Goal: Information Seeking & Learning: Learn about a topic

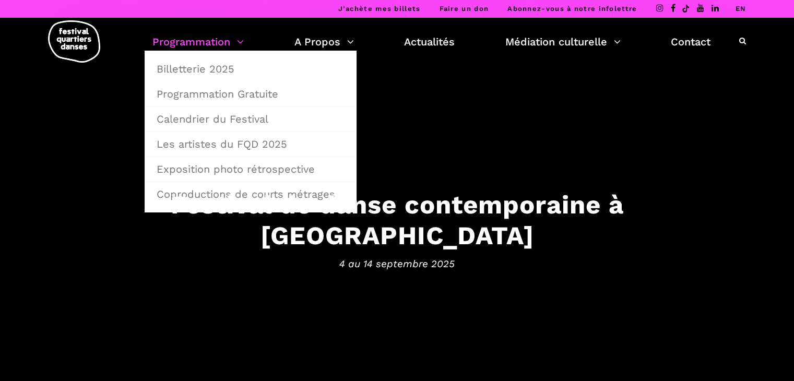
click at [221, 48] on link "Programmation" at bounding box center [197, 42] width 91 height 18
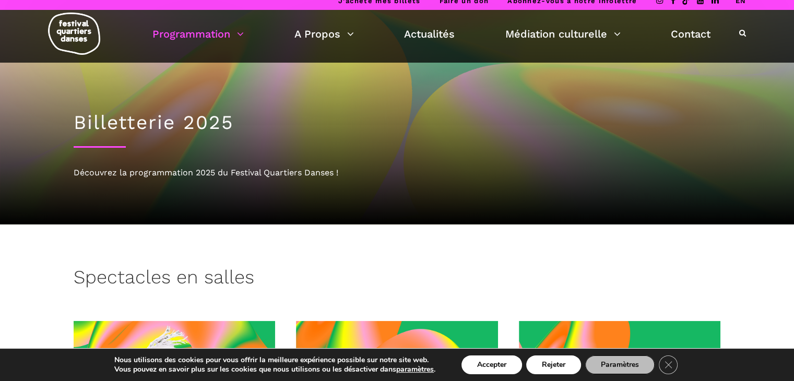
scroll to position [8, 0]
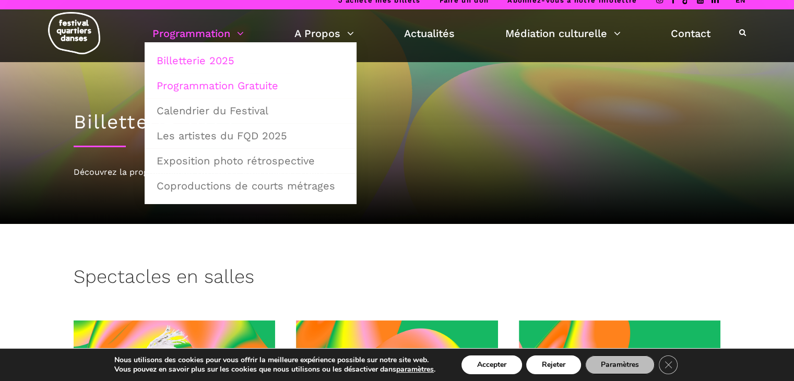
click at [227, 90] on link "Programmation Gratuite" at bounding box center [250, 86] width 200 height 24
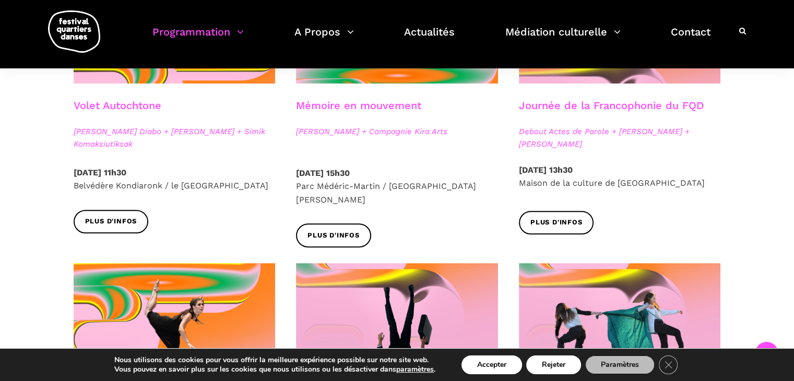
scroll to position [682, 0]
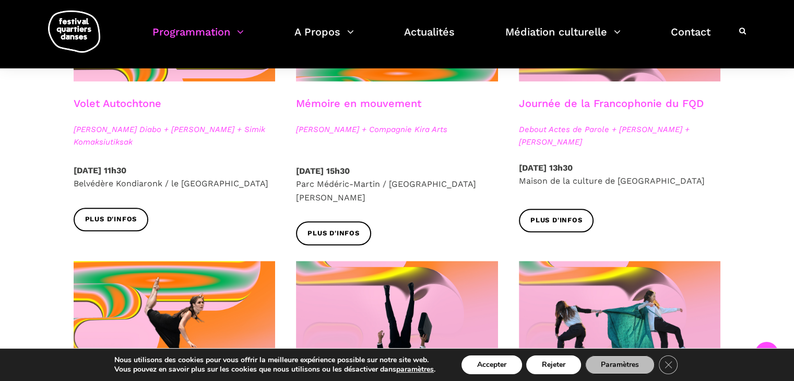
click at [625, 102] on link "Journée de la Francophonie du FQD" at bounding box center [611, 103] width 185 height 13
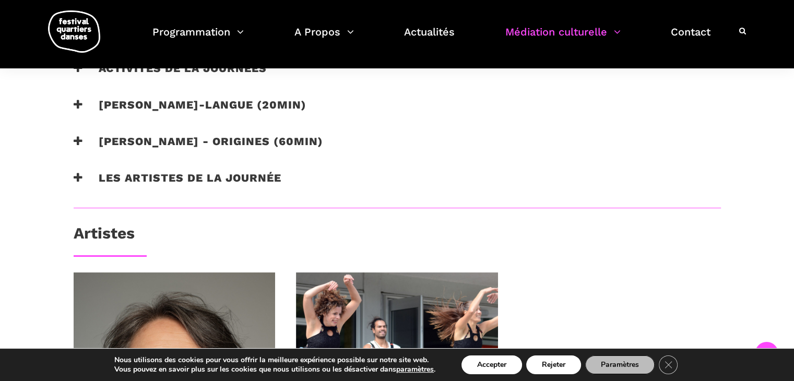
scroll to position [797, 0]
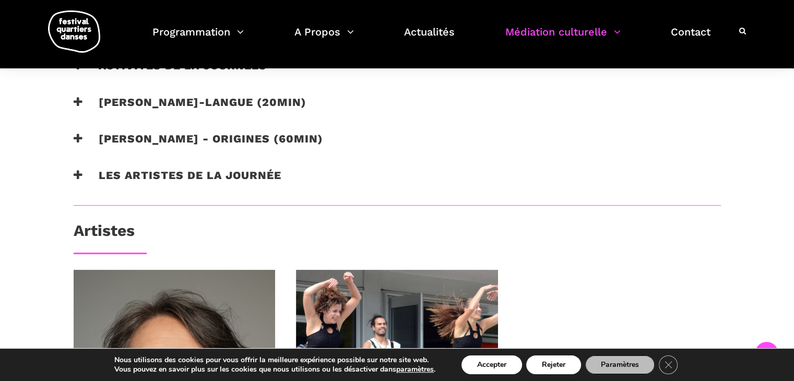
click at [260, 134] on h3 "[PERSON_NAME] - origines (60min)" at bounding box center [198, 145] width 249 height 26
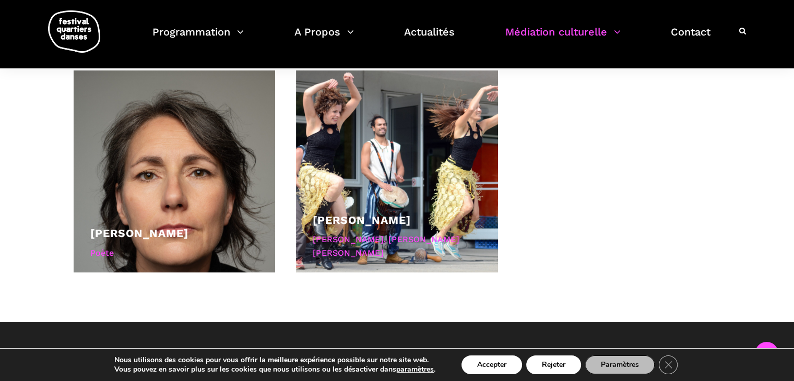
scroll to position [1087, 0]
click at [341, 193] on div at bounding box center [397, 171] width 202 height 202
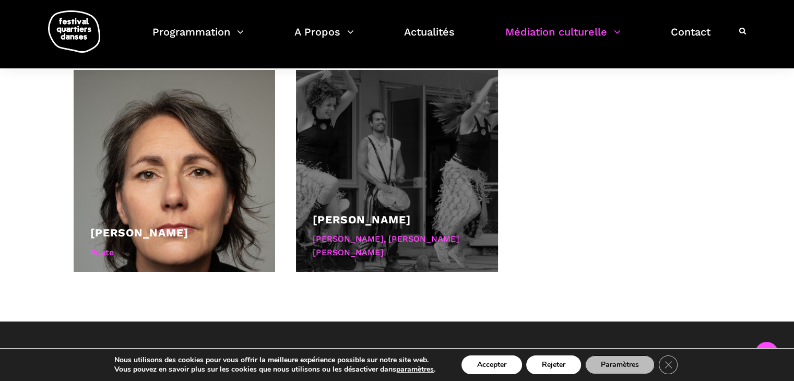
click at [355, 222] on link "[PERSON_NAME]" at bounding box center [362, 219] width 98 height 13
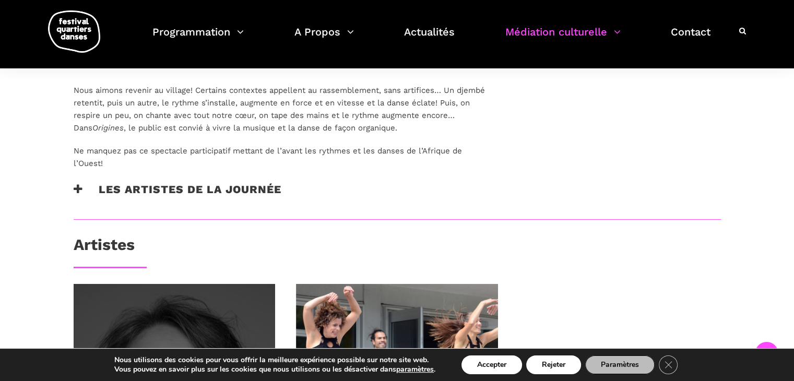
scroll to position [872, 0]
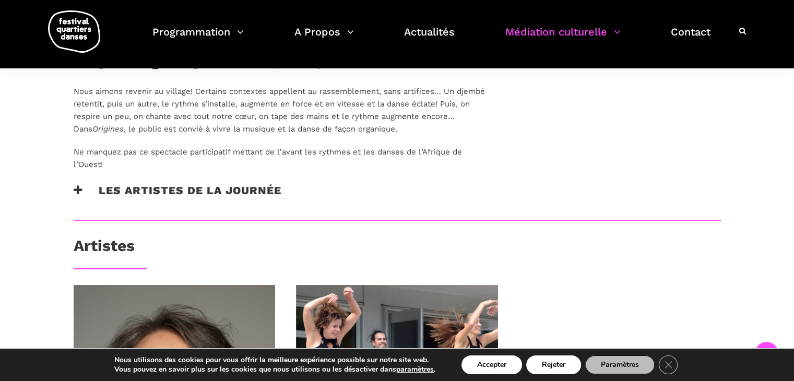
click at [129, 186] on h3 "Les artistes de la journée" at bounding box center [178, 197] width 208 height 26
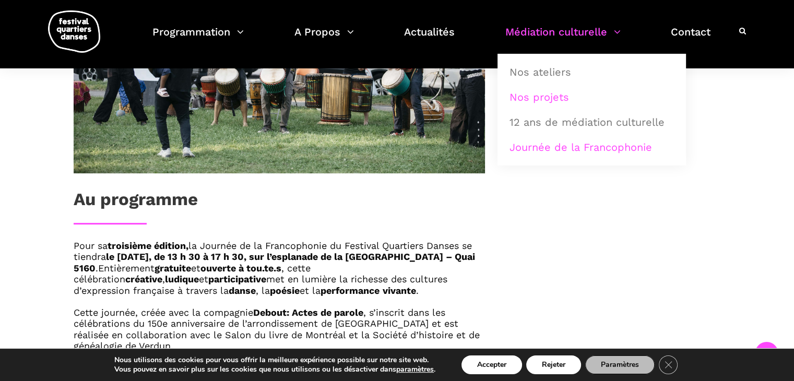
scroll to position [482, 0]
